Goal: Complete application form

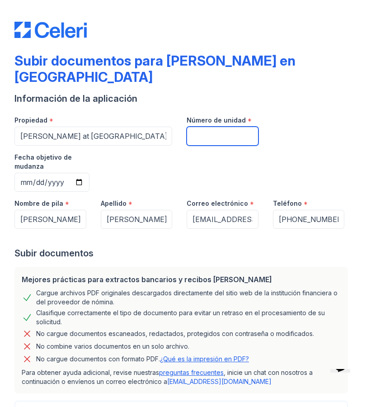
click at [233, 127] on input "Número de unidad" at bounding box center [223, 136] width 72 height 19
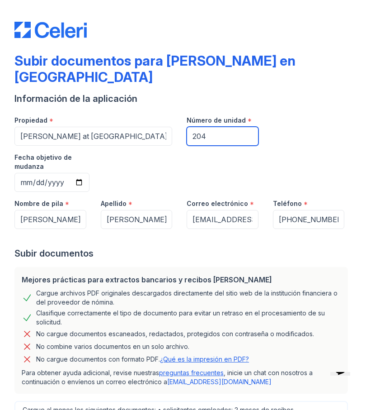
type input "204"
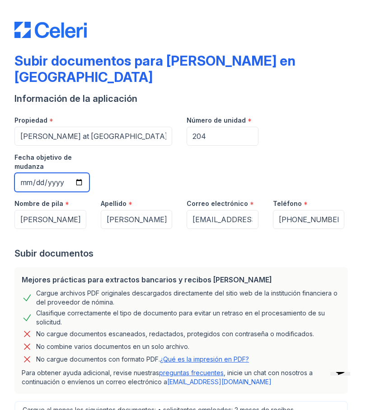
click at [90, 173] on input "Fecha objetivo de mudanza" at bounding box center [51, 182] width 75 height 19
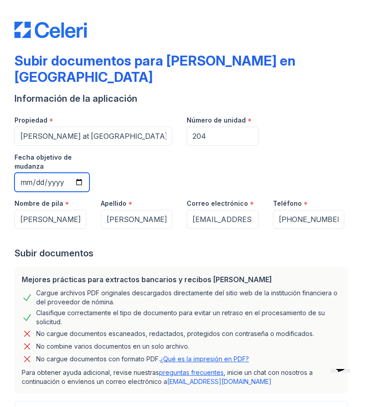
type input "[DATE]"
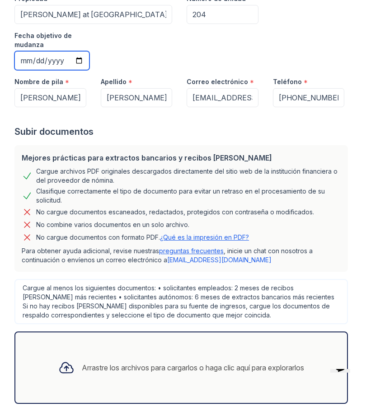
scroll to position [121, 0]
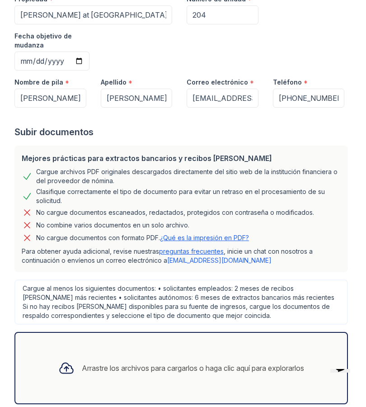
click at [172, 363] on font "Arrastre los archivos para cargarlos o haga clic aquí para explorarlos" at bounding box center [193, 367] width 222 height 9
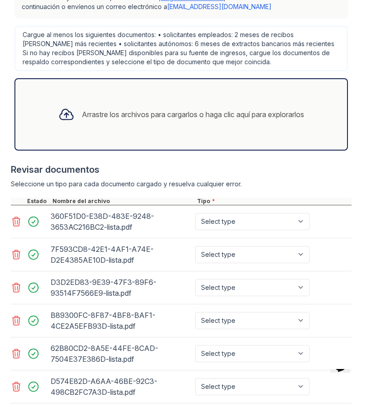
scroll to position [372, 0]
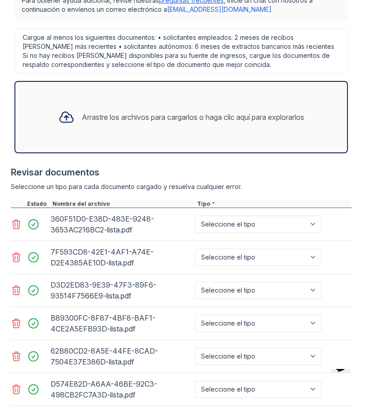
click at [311, 216] on select "Seleccione el tipo Talón de pago Extracto de cuenta Carta de oferta Documentos …" at bounding box center [258, 224] width 127 height 17
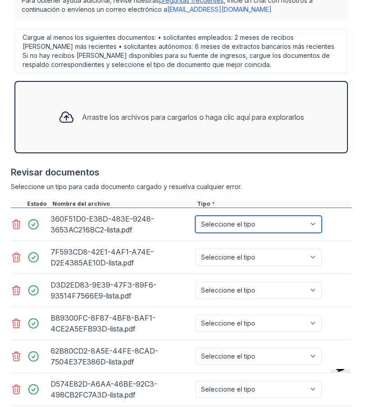
select select "bank_statement"
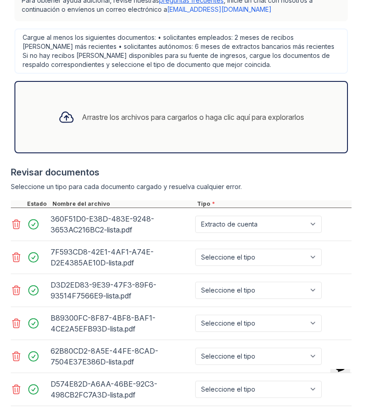
click at [314, 249] on select "Seleccione el tipo Talón de pago Extracto de cuenta Carta de oferta Documentos …" at bounding box center [258, 257] width 127 height 17
select select "bank_statement"
click at [314, 282] on select "Seleccione el tipo Talón de pago Extracto de cuenta Carta de oferta Documentos …" at bounding box center [258, 290] width 127 height 17
select select "bank_statement"
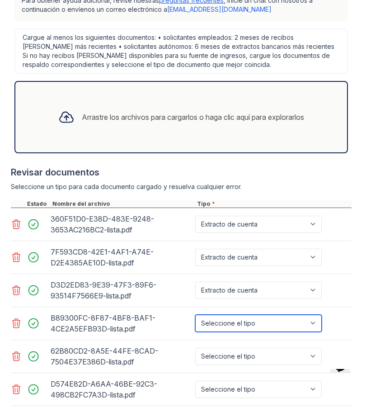
click at [313, 315] on select "Seleccione el tipo Talón de pago Extracto de cuenta Carta de oferta Documentos …" at bounding box center [258, 323] width 127 height 17
select select "bank_statement"
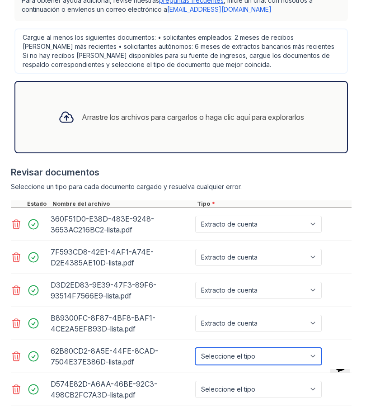
click at [313, 348] on select "Seleccione el tipo Talón de pago Extracto de cuenta Carta de oferta Documentos …" at bounding box center [258, 356] width 127 height 17
select select "bank_statement"
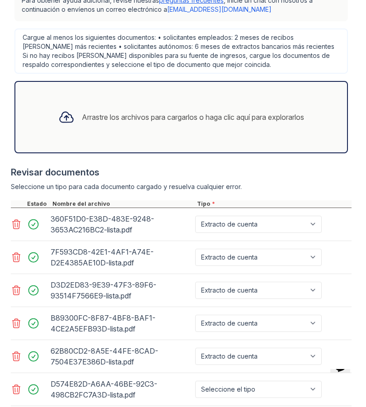
click at [310, 381] on select "Seleccione el tipo Talón de pago Extracto de cuenta Carta de oferta Documentos …" at bounding box center [258, 389] width 127 height 17
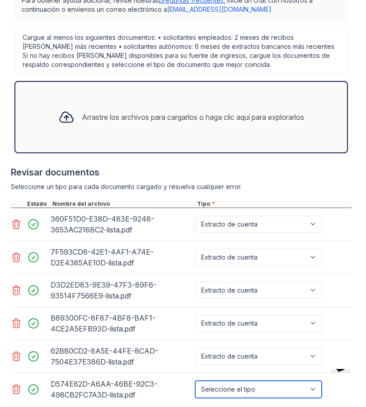
select select "bank_statement"
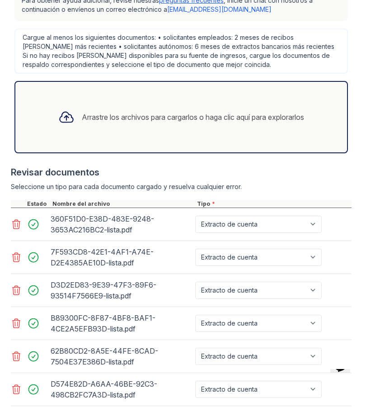
click at [232, 113] on font "Arrastre los archivos para cargarlos o haga clic aquí para explorarlos" at bounding box center [193, 117] width 222 height 9
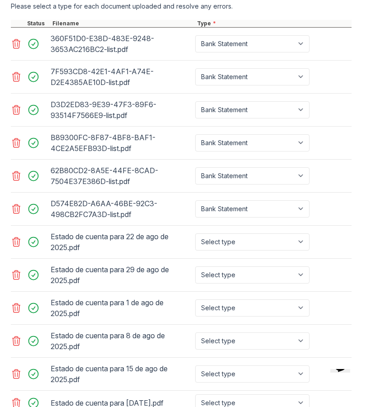
scroll to position [555, 0]
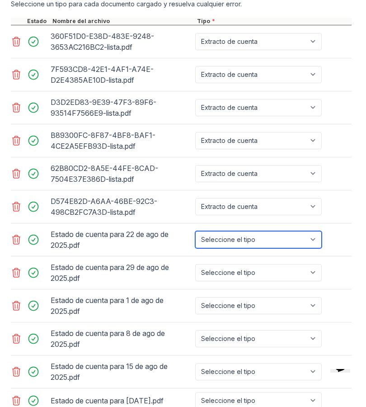
click at [311, 231] on select "Seleccione el tipo Talón de pago Extracto de cuenta Carta de oferta Documentos …" at bounding box center [258, 239] width 127 height 17
select select "paystub"
click at [313, 264] on select "Seleccione el tipo Talón de pago Extracto de cuenta Carta de oferta Documentos …" at bounding box center [258, 272] width 127 height 17
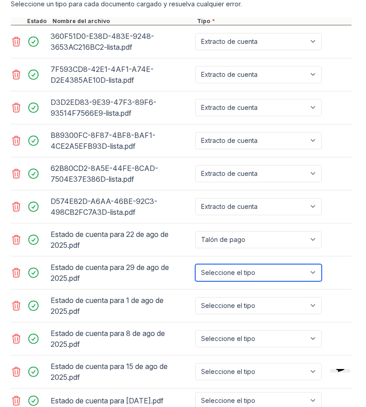
select select "paystub"
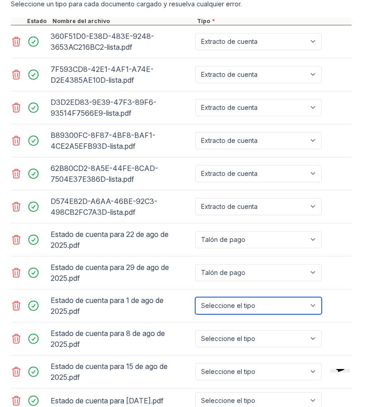
click at [314, 297] on select "Seleccione el tipo Talón de pago Extracto de cuenta Carta de oferta Documentos …" at bounding box center [258, 305] width 127 height 17
select select "paystub"
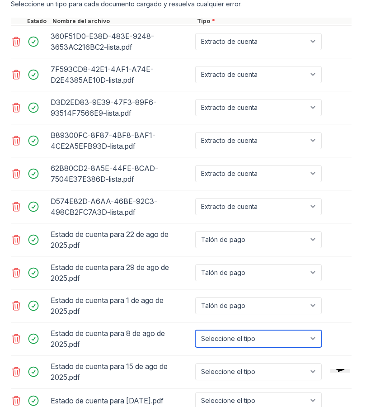
click at [315, 330] on select "Seleccione el tipo Talón de pago Extracto de cuenta Carta de oferta Documentos …" at bounding box center [258, 338] width 127 height 17
select select "paystub"
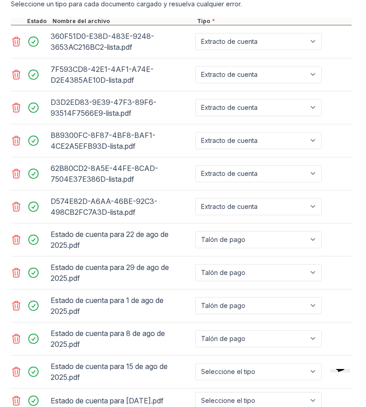
click at [313, 363] on select "Seleccione el tipo Talón de pago Extracto de cuenta Carta de oferta Documentos …" at bounding box center [258, 371] width 127 height 17
select select "paystub"
click at [310, 392] on select "Seleccione el tipo Talón de pago Extracto de cuenta Carta de oferta Documentos …" at bounding box center [258, 400] width 127 height 17
select select "paystub"
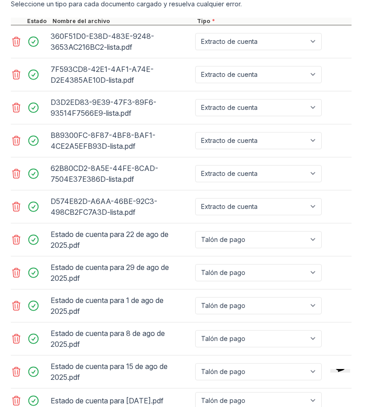
select select "paystub"
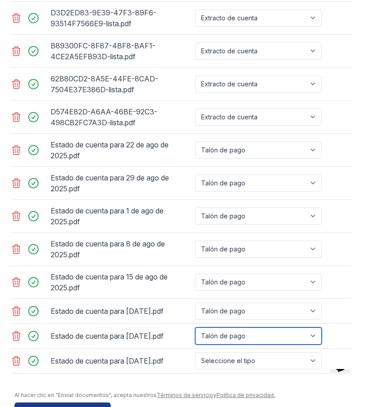
scroll to position [643, 0]
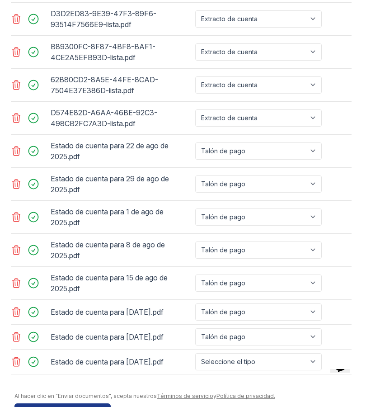
click at [308, 353] on select "Seleccione el tipo Talón de pago Extracto de cuenta Carta de oferta Documentos …" at bounding box center [258, 361] width 127 height 17
select select "paystub"
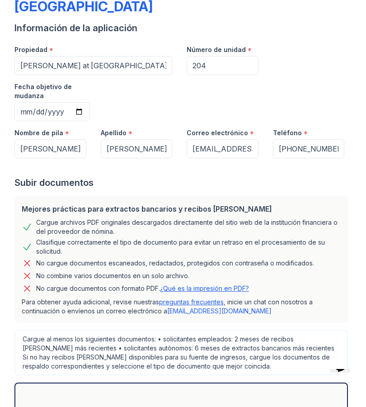
scroll to position [72, 0]
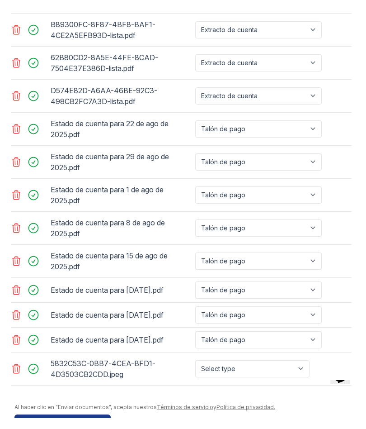
scroll to position [669, 0]
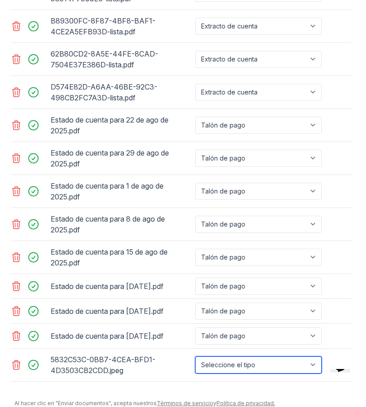
click at [310, 356] on select "Seleccione el tipo Talón de pago Extracto de cuenta Carta de oferta Documentos …" at bounding box center [258, 364] width 127 height 17
select select "other"
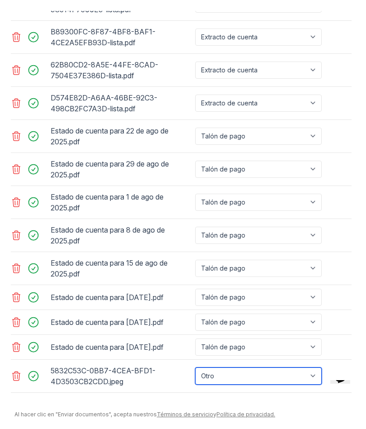
scroll to position [655, 0]
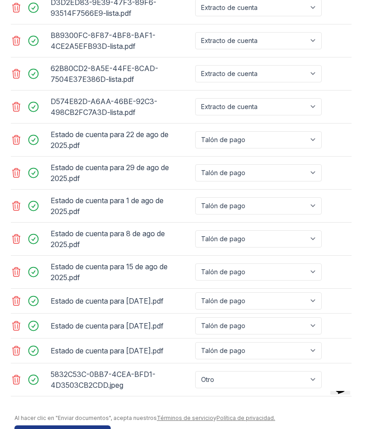
click at [85, 406] on font "Presentar documentos" at bounding box center [63, 432] width 82 height 9
